Goal: Task Accomplishment & Management: Use online tool/utility

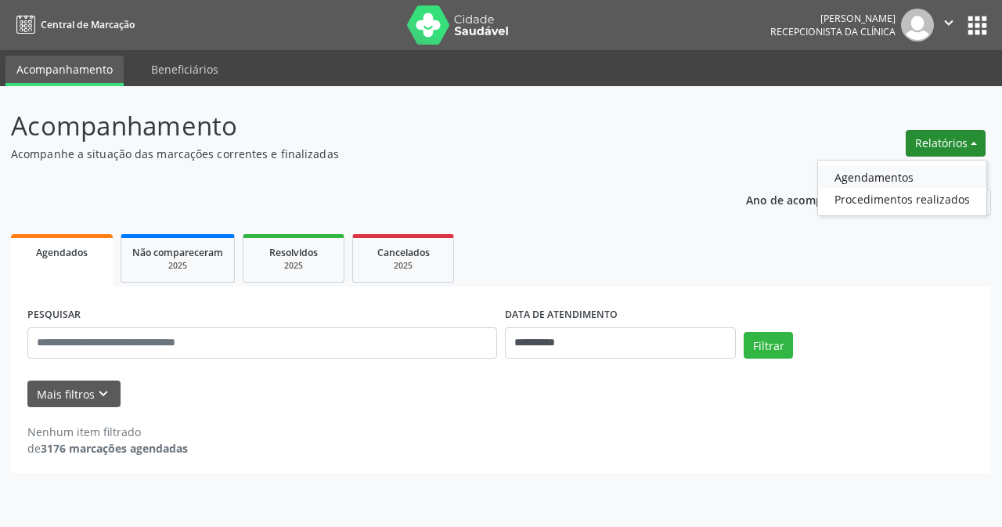
click at [878, 172] on link "Agendamentos" at bounding box center [902, 177] width 168 height 22
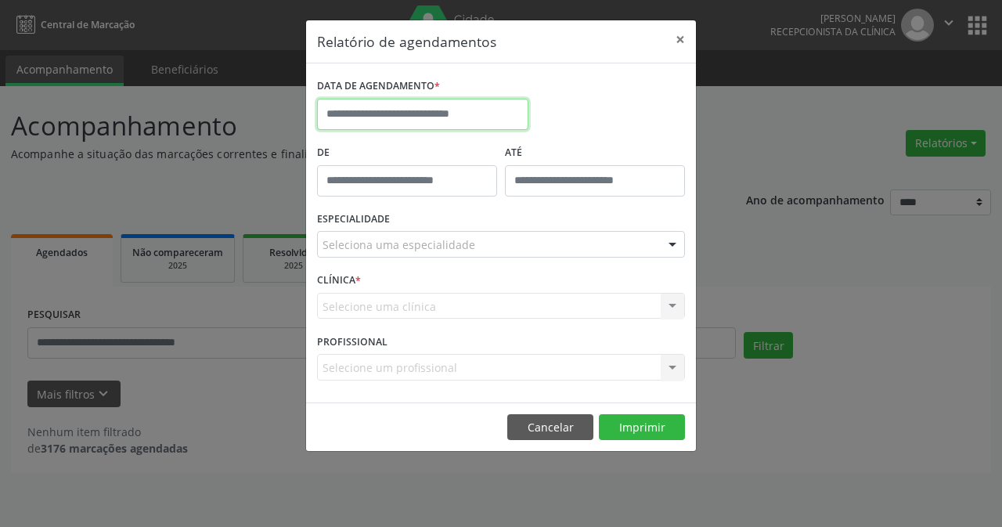
click at [334, 113] on input "text" at bounding box center [422, 114] width 211 height 31
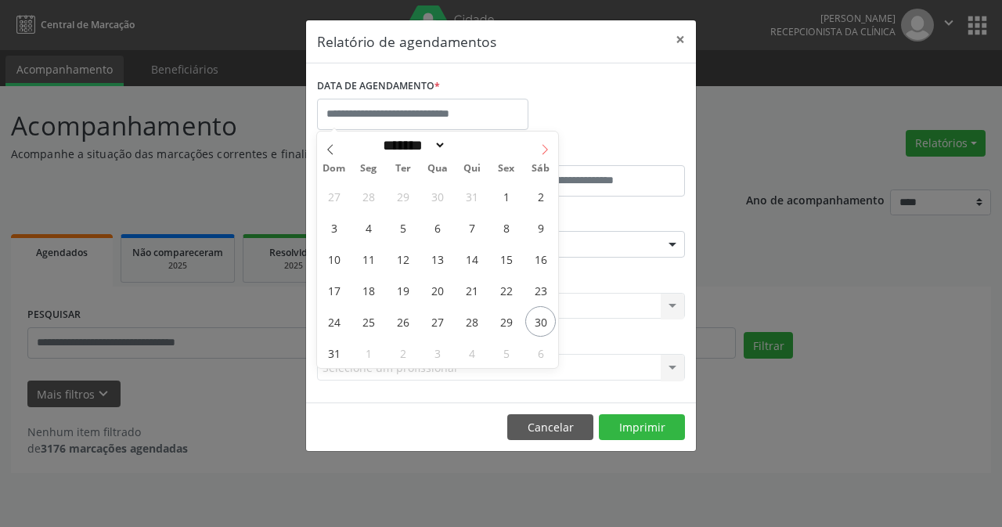
click at [544, 147] on icon at bounding box center [545, 149] width 11 height 11
select select "*"
click at [370, 195] on span "1" at bounding box center [368, 196] width 31 height 31
type input "**********"
click at [370, 195] on span "1" at bounding box center [368, 196] width 31 height 31
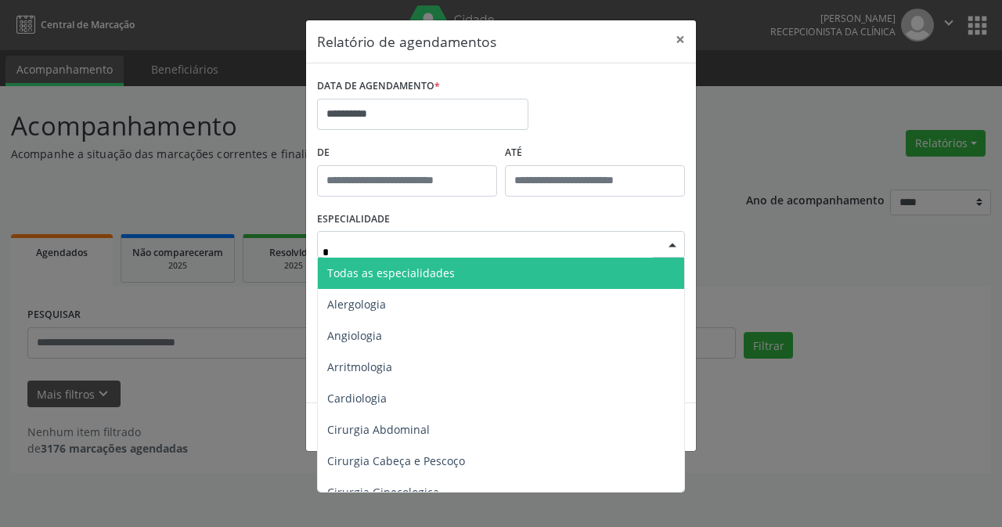
type input "**"
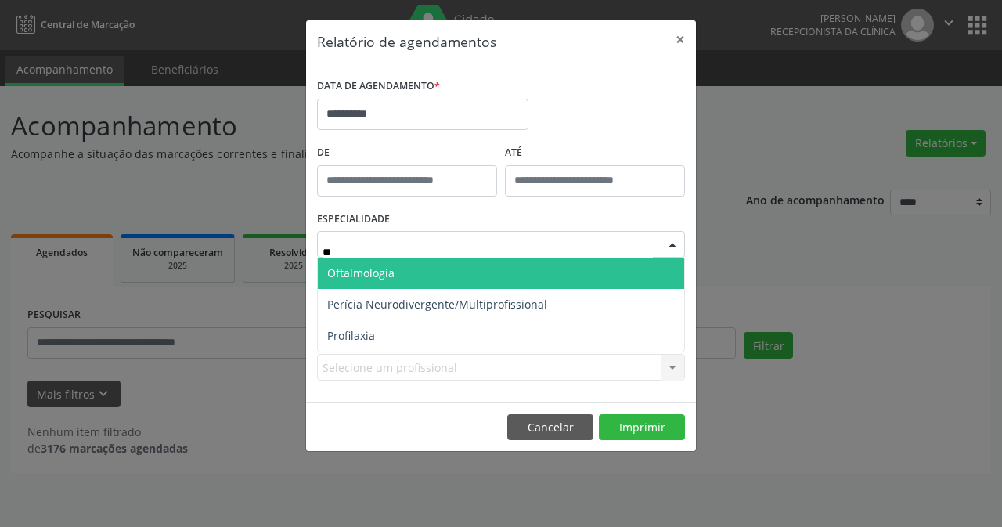
click at [428, 274] on span "Oftalmologia" at bounding box center [501, 273] width 367 height 31
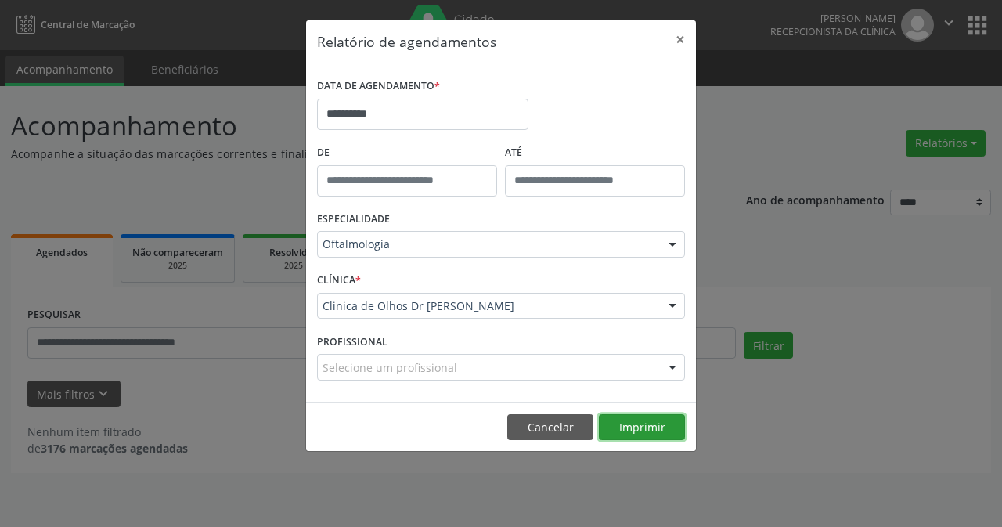
click at [651, 424] on button "Imprimir" at bounding box center [642, 427] width 86 height 27
click at [677, 40] on button "×" at bounding box center [680, 39] width 31 height 38
